Goal: Information Seeking & Learning: Learn about a topic

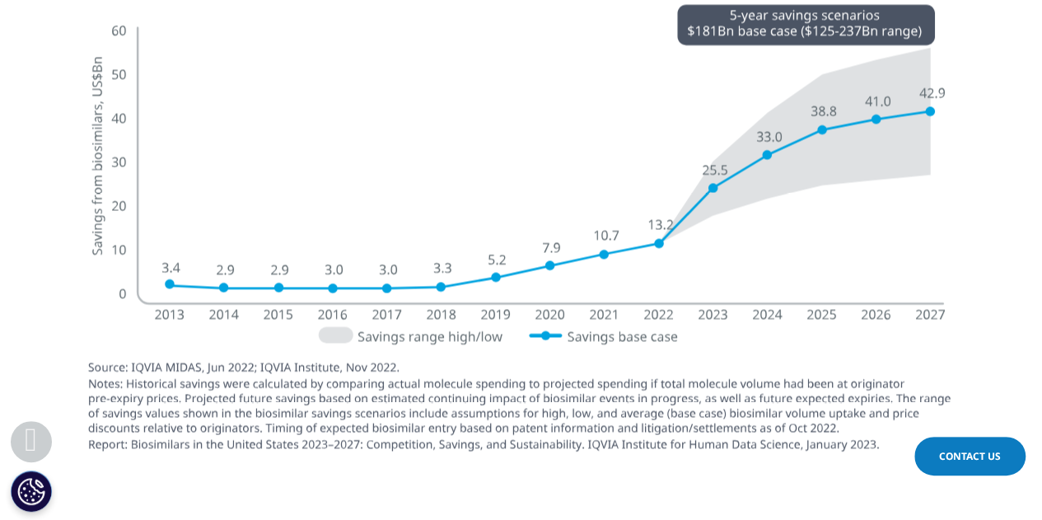
scroll to position [4635, 0]
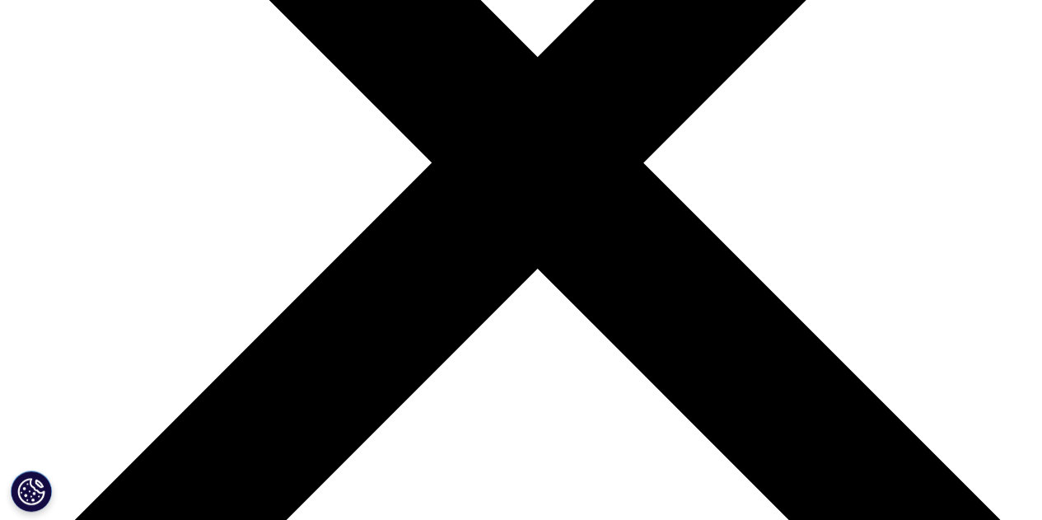
scroll to position [5426, 0]
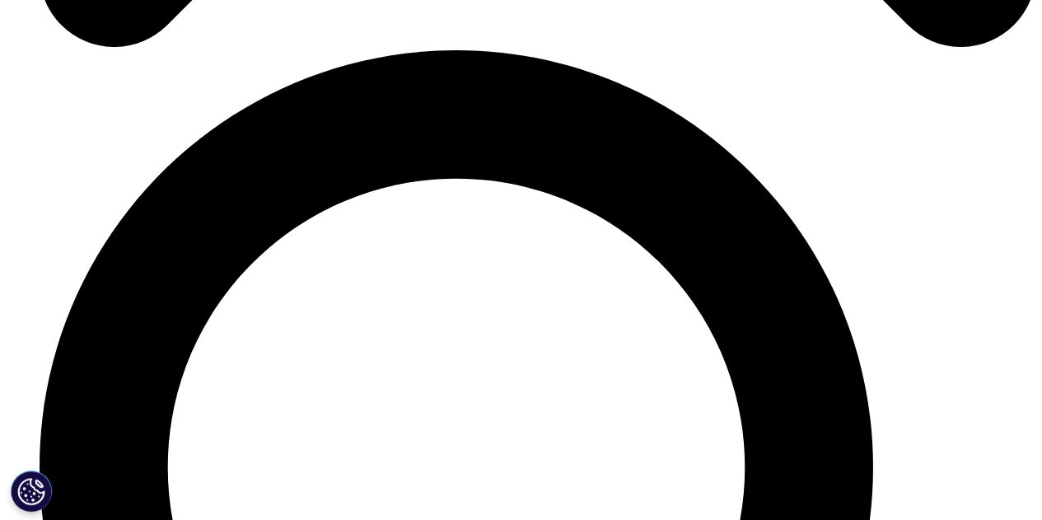
scroll to position [5563, 0]
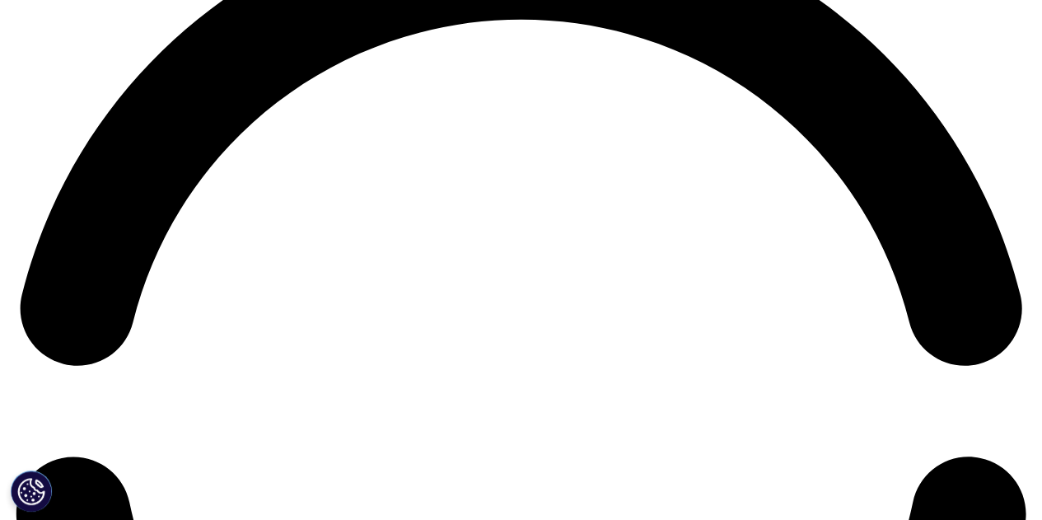
scroll to position [2206, 0]
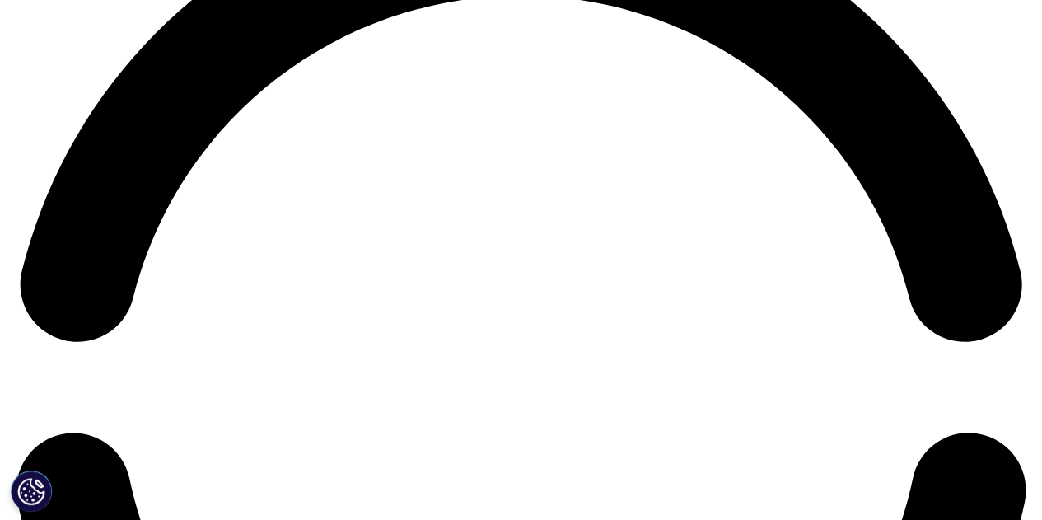
drag, startPoint x: 1053, startPoint y: 45, endPoint x: 1053, endPoint y: 210, distance: 164.7
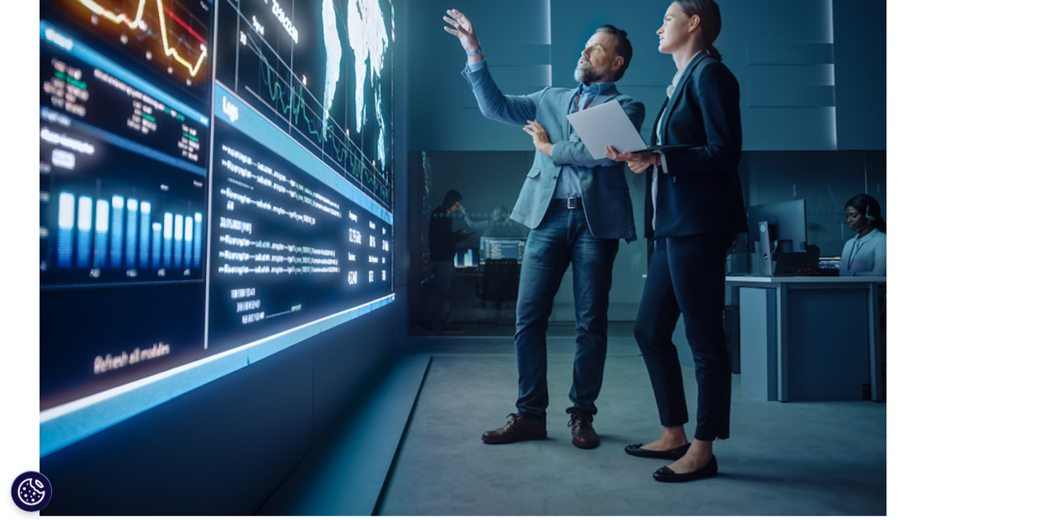
scroll to position [5619, 0]
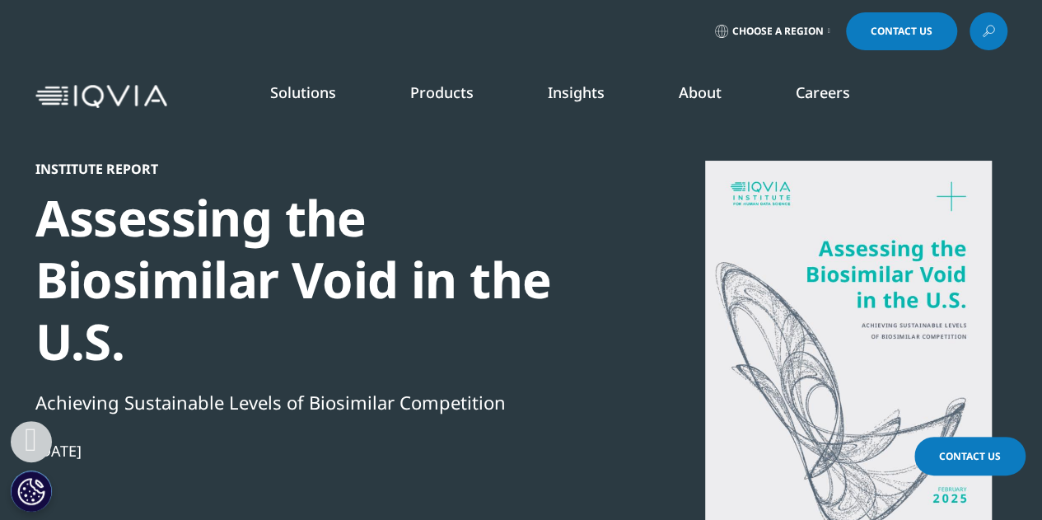
scroll to position [1643, 0]
